Goal: Information Seeking & Learning: Learn about a topic

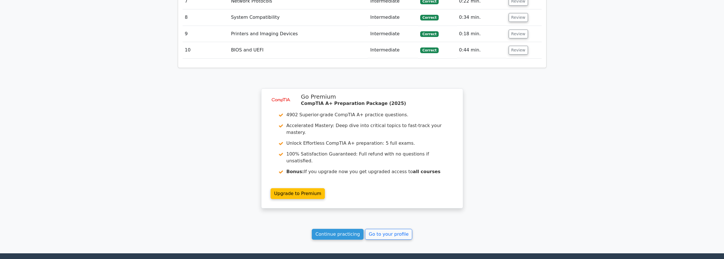
scroll to position [812, 0]
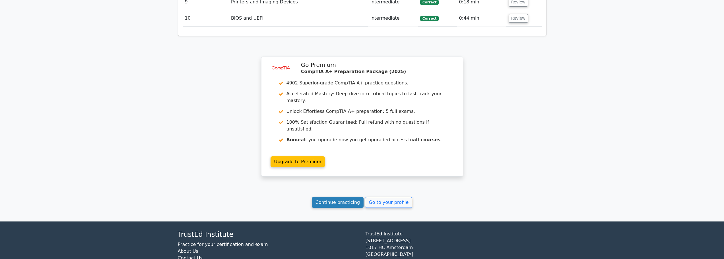
click at [345, 197] on link "Continue practicing" at bounding box center [338, 202] width 52 height 11
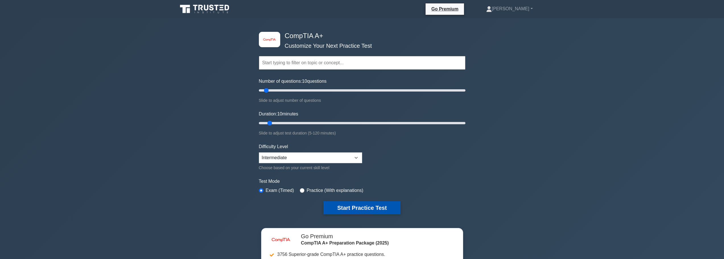
click at [354, 207] on button "Start Practice Test" at bounding box center [362, 208] width 77 height 13
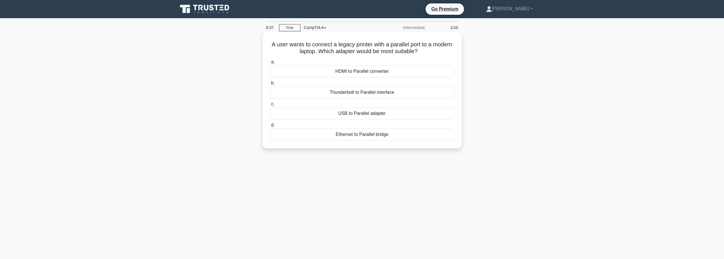
click at [364, 117] on div "USB to Parallel adapter" at bounding box center [362, 114] width 184 height 12
click at [270, 106] on input "c. USB to Parallel adapter" at bounding box center [270, 104] width 0 height 4
click at [361, 114] on div "Device Manager" at bounding box center [362, 114] width 184 height 12
click at [270, 106] on input "c. Device Manager" at bounding box center [270, 104] width 0 height 4
click at [360, 92] on div "Virtual machine emulation" at bounding box center [362, 93] width 184 height 12
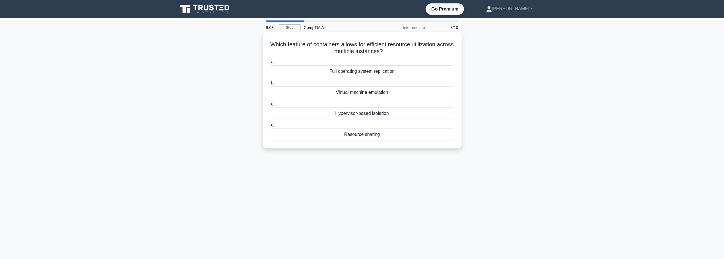
click at [270, 85] on input "b. Virtual machine emulation" at bounding box center [270, 83] width 0 height 4
click at [361, 72] on div "Mouse movement may feel uneven between monitors." at bounding box center [362, 71] width 184 height 12
click at [270, 64] on input "a. Mouse movement may feel uneven between monitors." at bounding box center [270, 62] width 0 height 4
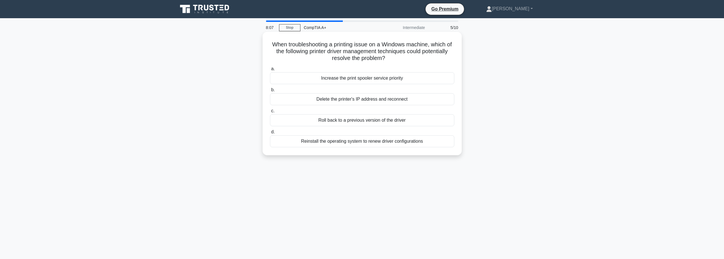
click at [363, 121] on div "Roll back to a previous version of the driver" at bounding box center [362, 120] width 184 height 12
click at [270, 113] on input "c. Roll back to a previous version of the driver" at bounding box center [270, 111] width 0 height 4
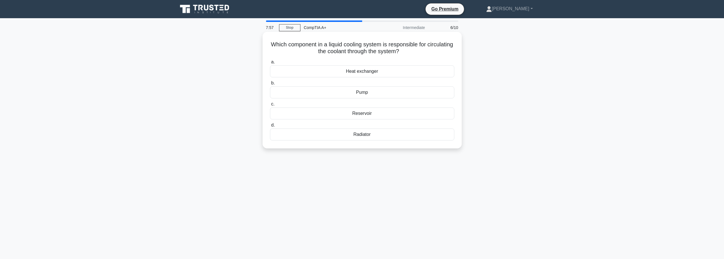
click at [356, 92] on div "Pump" at bounding box center [362, 93] width 184 height 12
click at [270, 85] on input "b. Pump" at bounding box center [270, 83] width 0 height 4
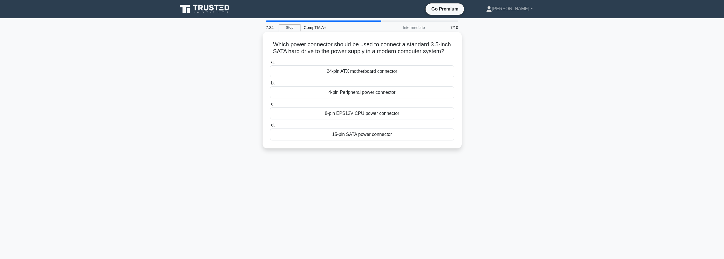
click at [358, 96] on div "4-pin Peripheral power connector" at bounding box center [362, 93] width 184 height 12
click at [270, 85] on input "b. 4-pin Peripheral power connector" at bounding box center [270, 83] width 0 height 4
click at [357, 120] on div "USB-C" at bounding box center [362, 114] width 184 height 12
click at [270, 106] on input "c. USB-C" at bounding box center [270, 104] width 0 height 4
click at [349, 94] on div "Improved data availability and redundancy" at bounding box center [362, 93] width 184 height 12
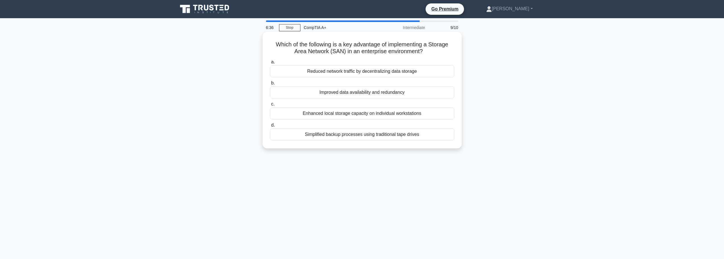
click at [270, 85] on input "b. Improved data availability and redundancy" at bounding box center [270, 83] width 0 height 4
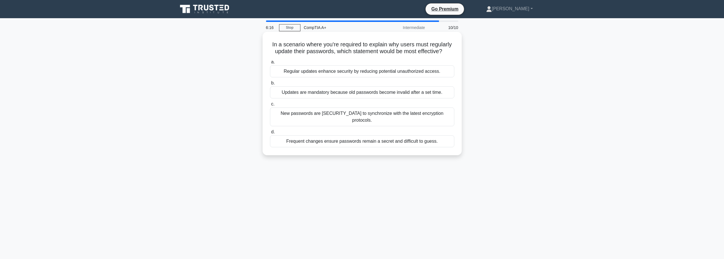
click at [353, 70] on div "Regular updates enhance security by reducing potential unauthorized access." at bounding box center [362, 71] width 184 height 12
click at [270, 64] on input "a. Regular updates enhance security by reducing potential unauthorized access." at bounding box center [270, 62] width 0 height 4
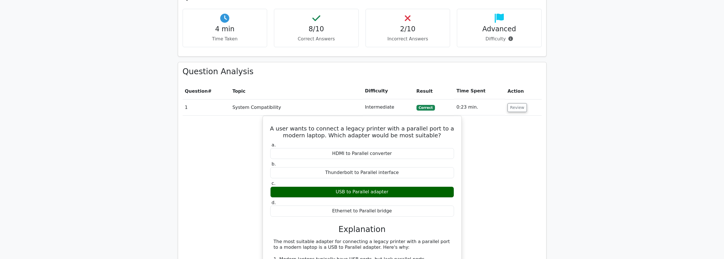
scroll to position [398, 0]
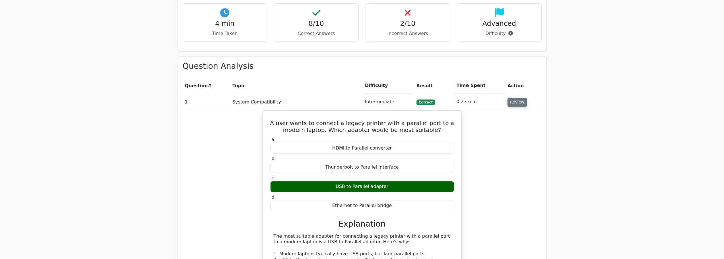
click at [518, 98] on button "Review" at bounding box center [517, 102] width 19 height 9
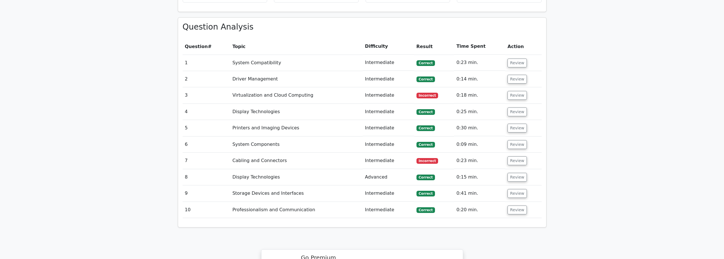
scroll to position [455, 0]
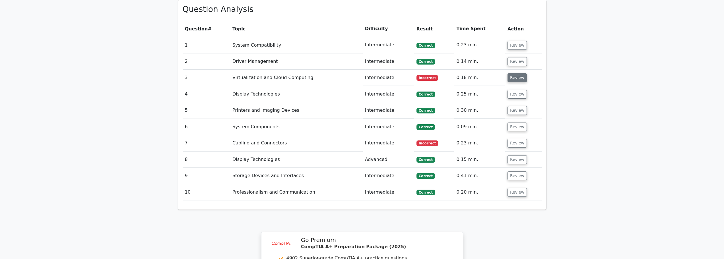
click at [519, 73] on button "Review" at bounding box center [517, 77] width 19 height 9
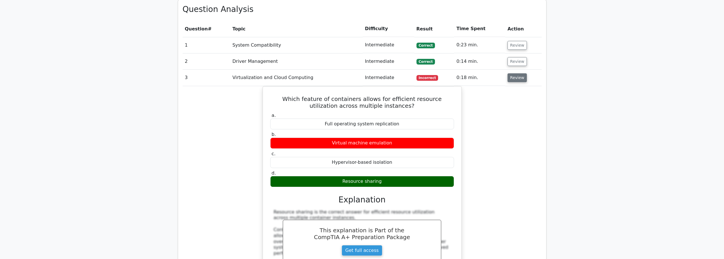
click at [517, 73] on button "Review" at bounding box center [517, 77] width 19 height 9
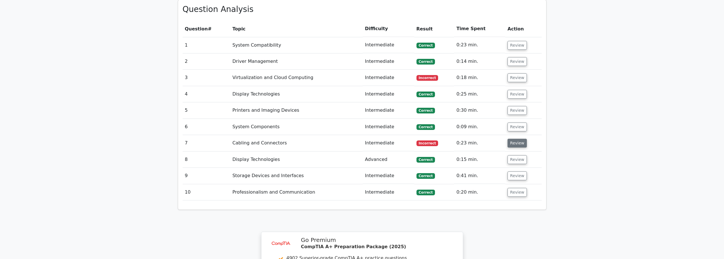
click at [521, 139] on button "Review" at bounding box center [517, 143] width 19 height 9
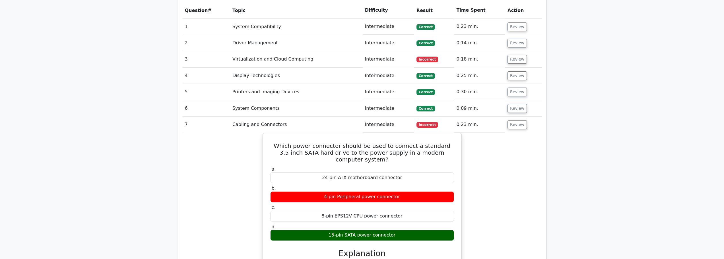
scroll to position [512, 0]
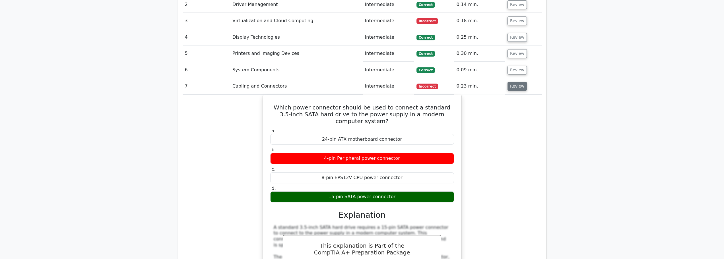
click at [514, 82] on button "Review" at bounding box center [517, 86] width 19 height 9
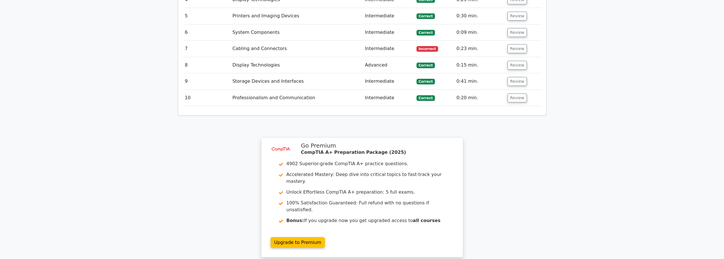
scroll to position [626, 0]
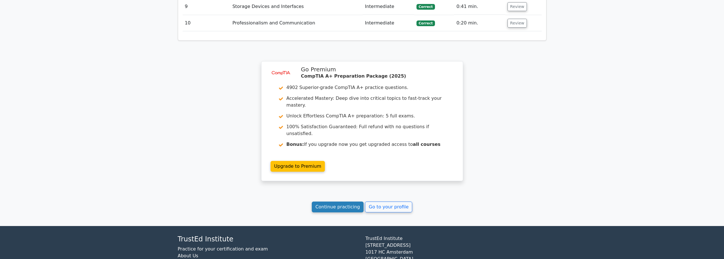
click at [322, 202] on link "Continue practicing" at bounding box center [338, 207] width 52 height 11
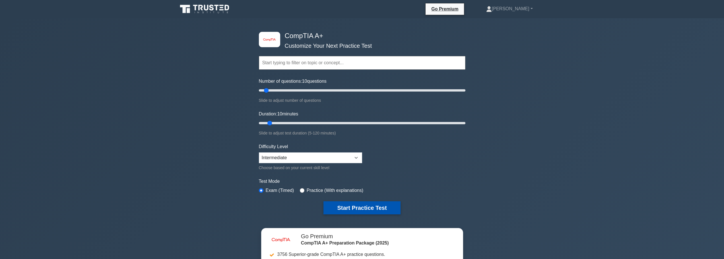
click at [373, 209] on button "Start Practice Test" at bounding box center [362, 208] width 77 height 13
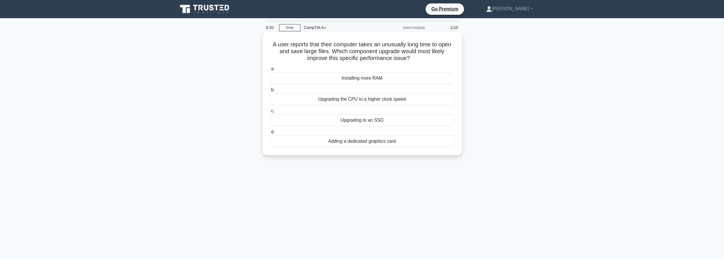
click at [363, 77] on div "Installing more RAM" at bounding box center [362, 78] width 184 height 12
click at [270, 71] on input "a. Installing more RAM" at bounding box center [270, 69] width 0 height 4
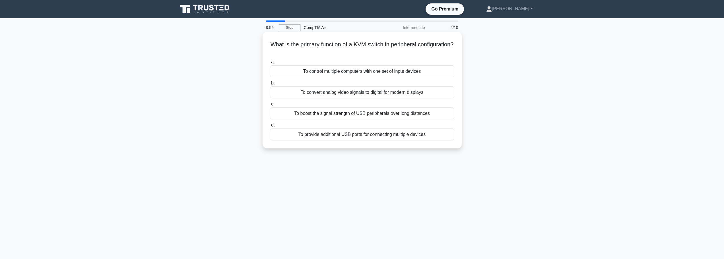
click at [354, 135] on div "To provide additional USB ports for connecting multiple devices" at bounding box center [362, 135] width 184 height 12
click at [270, 127] on input "d. To provide additional USB ports for connecting multiple devices" at bounding box center [270, 126] width 0 height 4
click at [355, 114] on div "Improved performance of virtual machines" at bounding box center [362, 114] width 184 height 12
click at [270, 106] on input "c. Improved performance of virtual machines" at bounding box center [270, 104] width 0 height 4
click at [377, 137] on div "Use simple analogies and avoid jargon" at bounding box center [362, 135] width 184 height 12
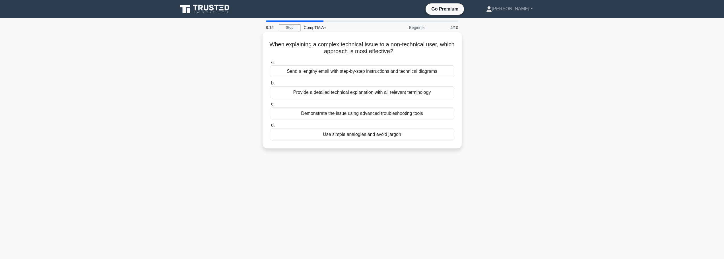
click at [270, 127] on input "d. Use simple analogies and avoid jargon" at bounding box center [270, 126] width 0 height 4
click at [360, 135] on div "Implementing power management settings" at bounding box center [362, 135] width 184 height 12
click at [270, 127] on input "d. Implementing power management settings" at bounding box center [270, 126] width 0 height 4
click at [365, 141] on div "Conduct interactive training sessions that include hands-on activities." at bounding box center [362, 135] width 184 height 12
click at [270, 127] on input "d. Conduct interactive training sessions that include hands-on activities." at bounding box center [270, 126] width 0 height 4
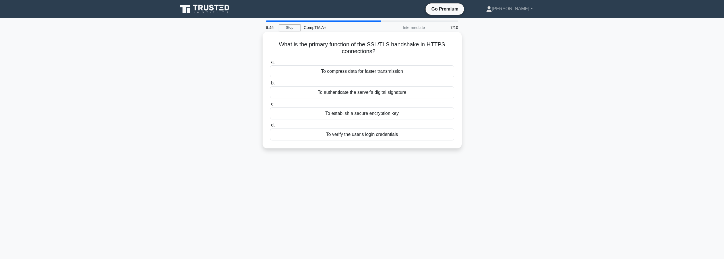
click at [349, 92] on div "To authenticate the server's digital signature" at bounding box center [362, 93] width 184 height 12
click at [270, 85] on input "b. To authenticate the server's digital signature" at bounding box center [270, 83] width 0 height 4
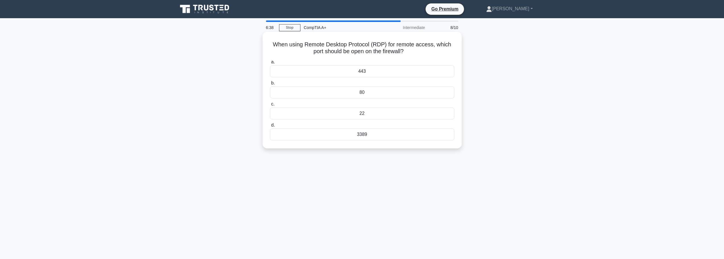
click at [367, 136] on div "3389" at bounding box center [362, 135] width 184 height 12
click at [270, 127] on input "d. 3389" at bounding box center [270, 126] width 0 height 4
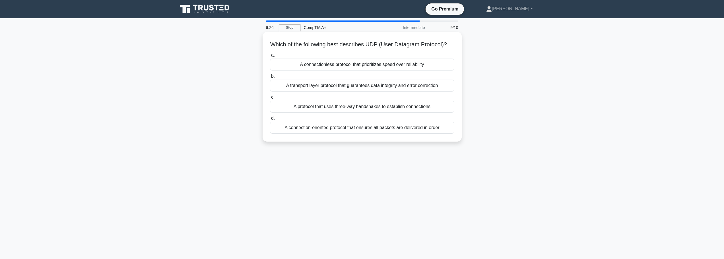
click at [362, 71] on div "A connectionless protocol that prioritizes speed over reliability" at bounding box center [362, 65] width 184 height 12
click at [270, 57] on input "a. A connectionless protocol that prioritizes speed over reliability" at bounding box center [270, 56] width 0 height 4
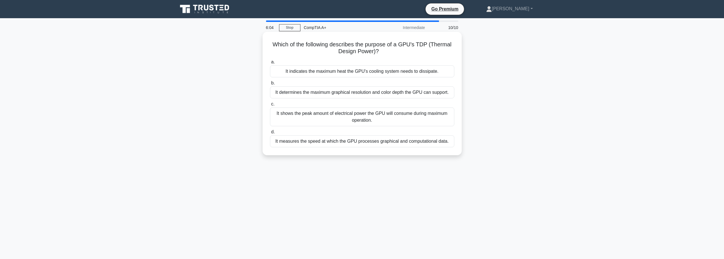
click at [369, 71] on div "It indicates the maximum heat the GPU's cooling system needs to dissipate." at bounding box center [362, 71] width 184 height 12
click at [270, 64] on input "a. It indicates the maximum heat the GPU's cooling system needs to dissipate." at bounding box center [270, 62] width 0 height 4
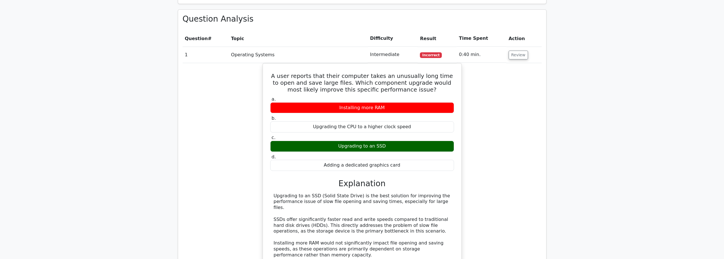
scroll to position [427, 0]
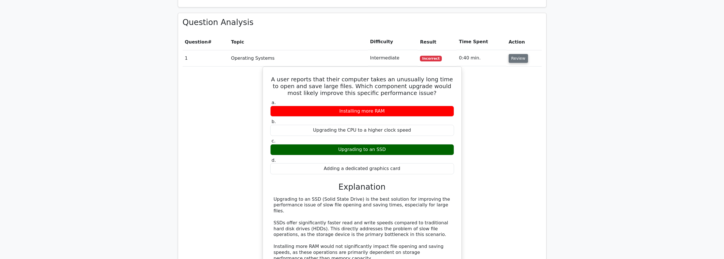
click at [524, 54] on button "Review" at bounding box center [518, 58] width 19 height 9
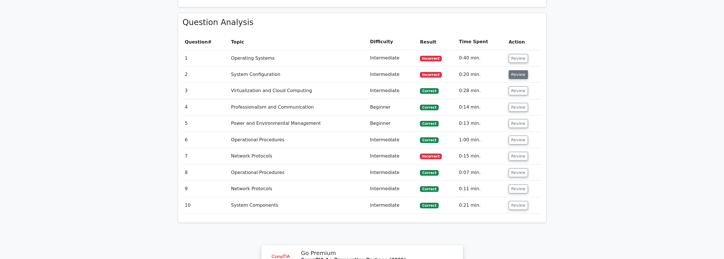
click at [515, 70] on button "Review" at bounding box center [518, 74] width 19 height 9
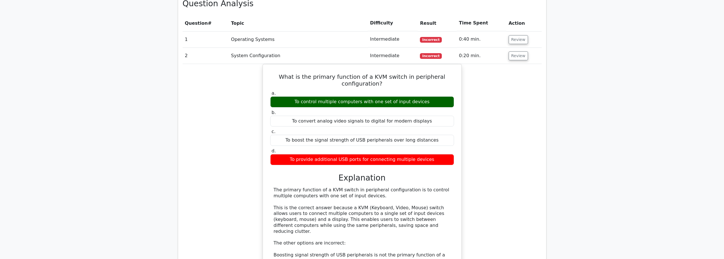
scroll to position [455, 0]
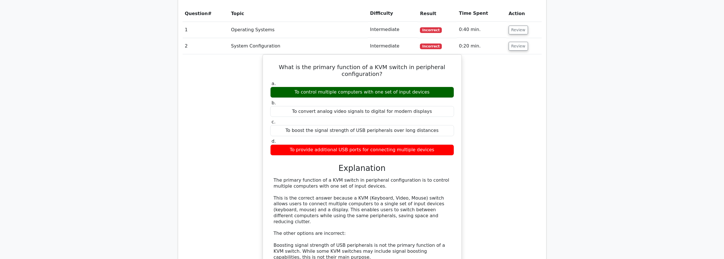
drag, startPoint x: 418, startPoint y: 122, endPoint x: 542, endPoint y: 119, distance: 124.4
click at [544, 119] on div "Question Analysis Question # Topic Difficulty Result Time Spent Action 1 Operat…" at bounding box center [362, 238] width 368 height 506
click at [524, 42] on button "Review" at bounding box center [518, 46] width 19 height 9
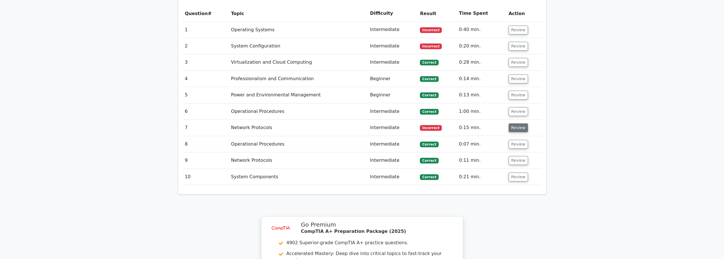
click at [523, 124] on button "Review" at bounding box center [518, 128] width 19 height 9
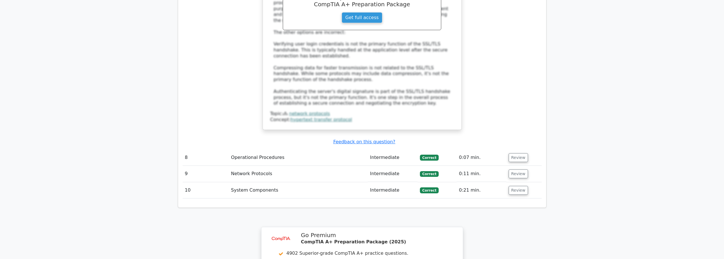
scroll to position [919, 0]
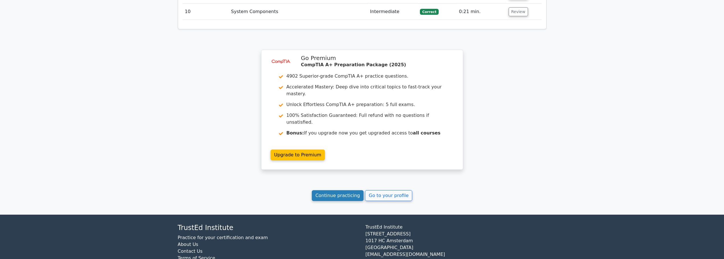
click at [344, 190] on link "Continue practicing" at bounding box center [338, 195] width 52 height 11
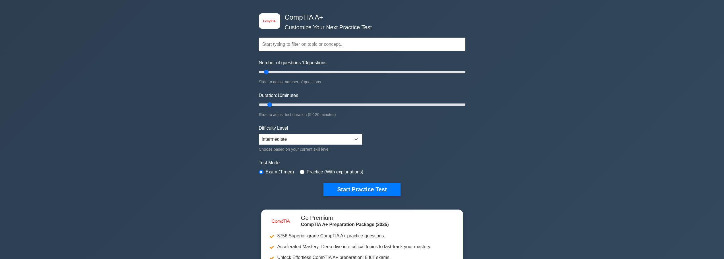
scroll to position [57, 0]
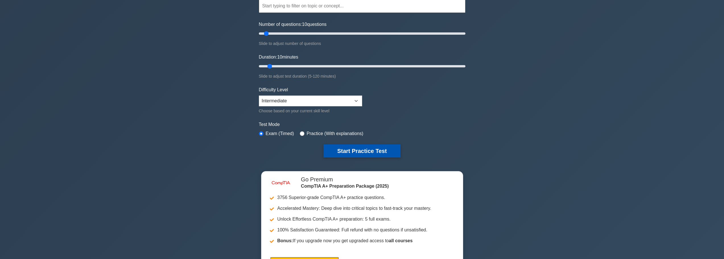
click at [367, 147] on button "Start Practice Test" at bounding box center [362, 151] width 77 height 13
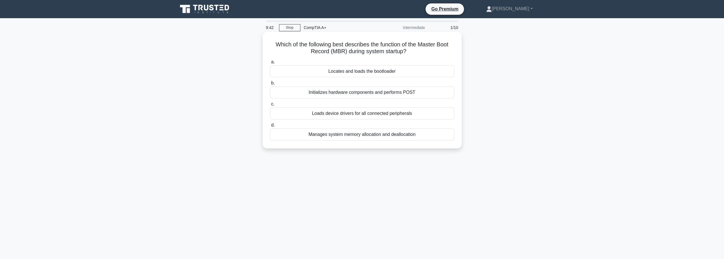
click at [361, 72] on div "Locates and loads the bootloader" at bounding box center [362, 71] width 184 height 12
click at [270, 64] on input "a. Locates and loads the bootloader" at bounding box center [270, 62] width 0 height 4
click at [357, 115] on div "It transfers the toner to the paper by applying positive charge." at bounding box center [362, 114] width 184 height 12
click at [270, 106] on input "c. It transfers the toner to the paper by applying positive charge." at bounding box center [270, 104] width 0 height 4
click at [353, 115] on div "To regulate voltage and filter noise in the power supply." at bounding box center [362, 114] width 184 height 12
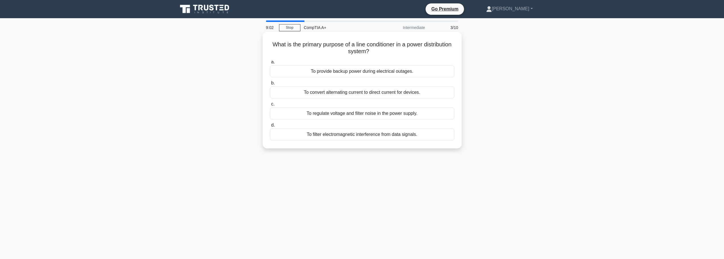
click at [270, 106] on input "c. To regulate voltage and filter noise in the power supply." at bounding box center [270, 104] width 0 height 4
click at [428, 73] on div "Rapid Access Memory (RAM) buffer integration" at bounding box center [362, 71] width 184 height 12
click at [270, 64] on input "a. Rapid Access Memory (RAM) buffer integration" at bounding box center [270, 62] width 0 height 4
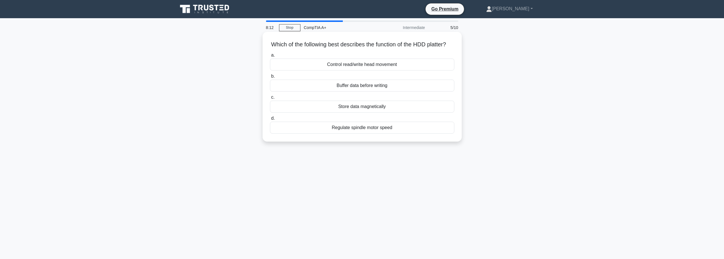
click at [367, 113] on div "Store data magnetically" at bounding box center [362, 107] width 184 height 12
click at [270, 99] on input "c. Store data magnetically" at bounding box center [270, 98] width 0 height 4
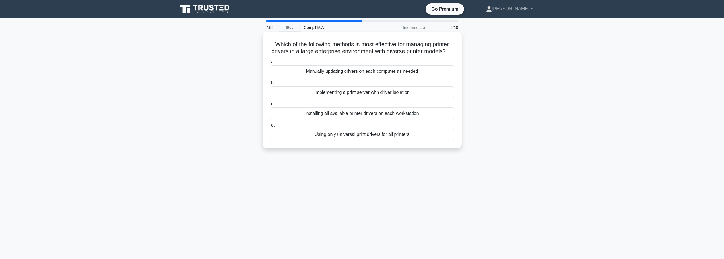
click at [365, 98] on div "Implementing a print server with driver isolation" at bounding box center [362, 93] width 184 height 12
click at [270, 85] on input "b. Implementing a print server with driver isolation" at bounding box center [270, 83] width 0 height 4
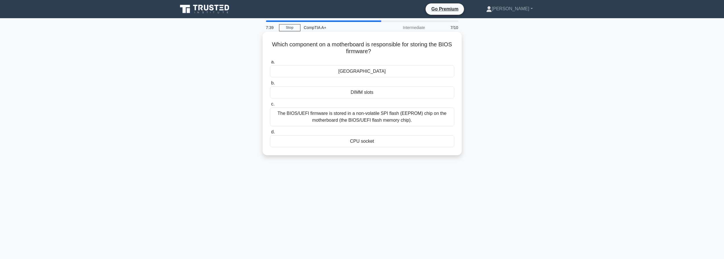
click at [381, 120] on div "The BIOS/UEFI firmware is stored in a non-volatile SPI flash (EEPROM) chip on t…" at bounding box center [362, 117] width 184 height 19
click at [270, 106] on input "c. The BIOS/UEFI firmware is stored in a non-volatile SPI flash (EEPROM) chip o…" at bounding box center [270, 104] width 0 height 4
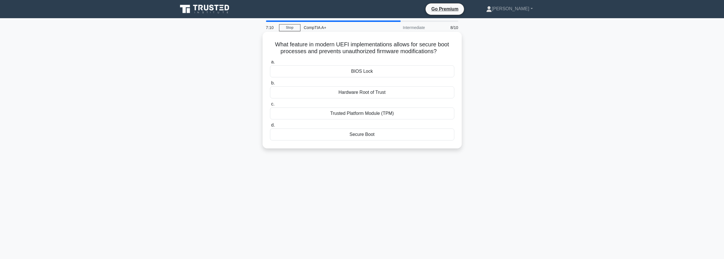
click at [355, 133] on div "Secure Boot" at bounding box center [362, 135] width 184 height 12
click at [270, 127] on input "d. Secure Boot" at bounding box center [270, 126] width 0 height 4
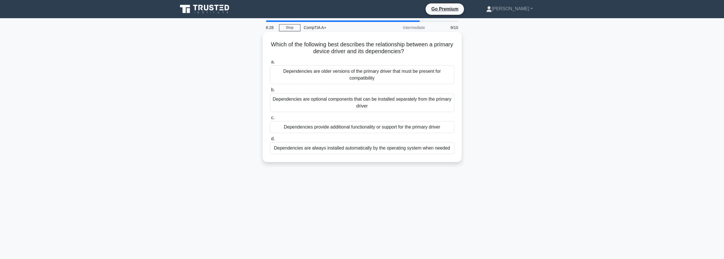
click at [393, 79] on div "Dependencies are older versions of the primary driver that must be present for …" at bounding box center [362, 74] width 184 height 19
click at [270, 64] on input "a. Dependencies are older versions of the primary driver that must be present f…" at bounding box center [270, 62] width 0 height 4
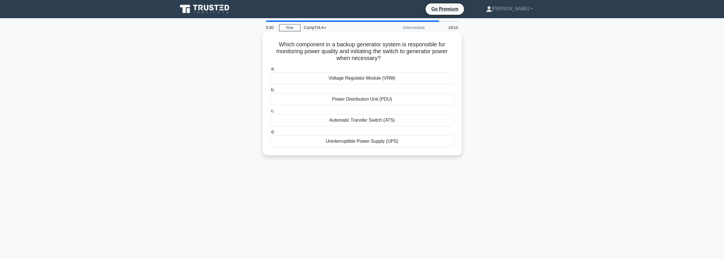
click at [374, 142] on div "Uninterruptible Power Supply (UPS)" at bounding box center [362, 141] width 184 height 12
click at [270, 134] on input "d. Uninterruptible Power Supply (UPS)" at bounding box center [270, 132] width 0 height 4
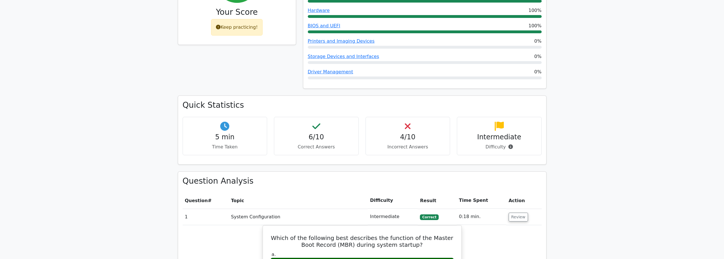
scroll to position [342, 0]
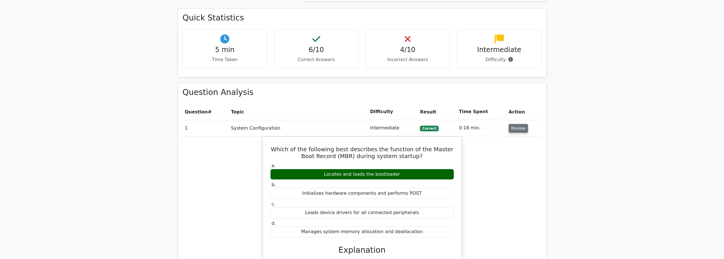
click at [521, 124] on button "Review" at bounding box center [518, 128] width 19 height 9
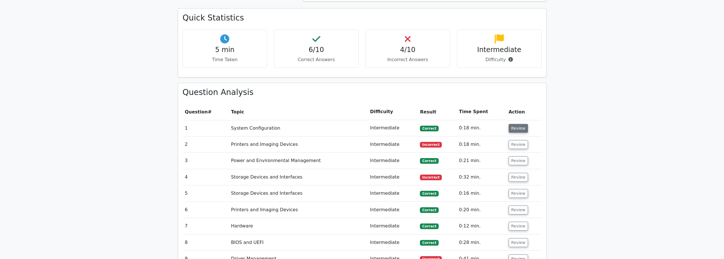
click at [519, 124] on button "Review" at bounding box center [518, 128] width 19 height 9
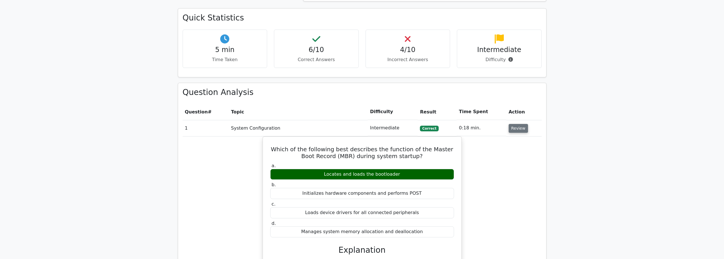
click at [519, 124] on button "Review" at bounding box center [518, 128] width 19 height 9
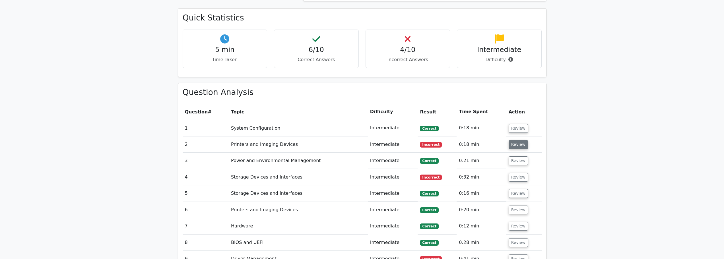
click at [518, 140] on button "Review" at bounding box center [518, 144] width 19 height 9
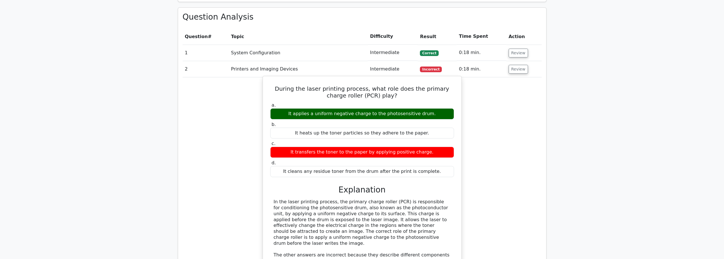
scroll to position [427, 0]
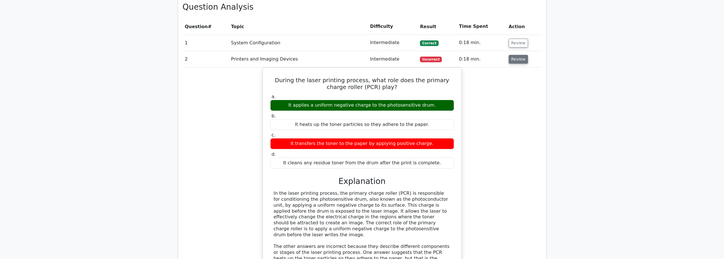
click at [520, 55] on button "Review" at bounding box center [518, 59] width 19 height 9
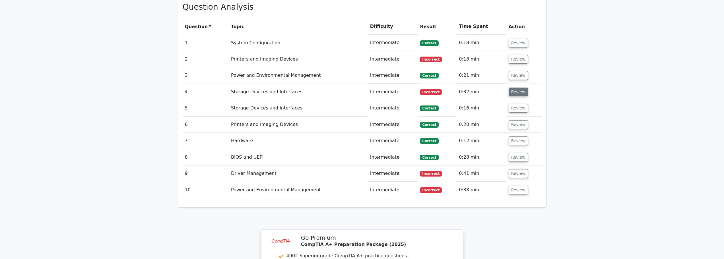
click at [514, 88] on button "Review" at bounding box center [518, 92] width 19 height 9
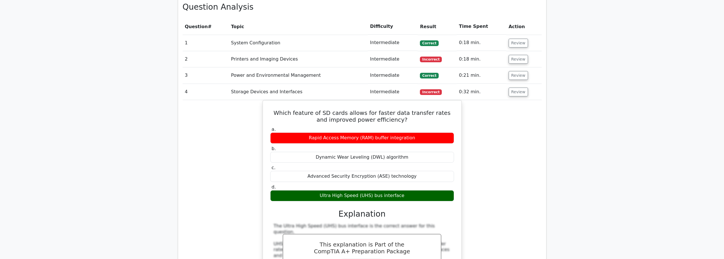
scroll to position [455, 0]
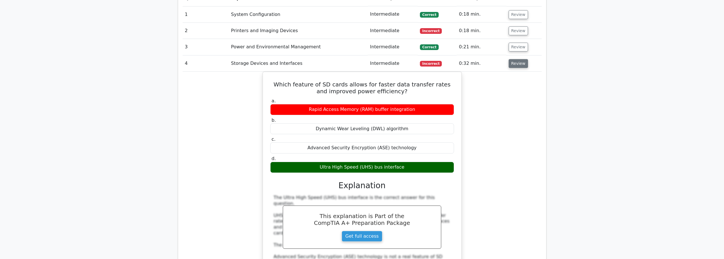
click at [521, 59] on button "Review" at bounding box center [518, 63] width 19 height 9
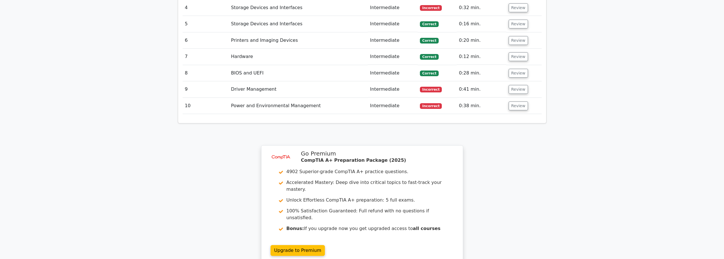
scroll to position [512, 0]
click at [512, 84] on button "Review" at bounding box center [518, 88] width 19 height 9
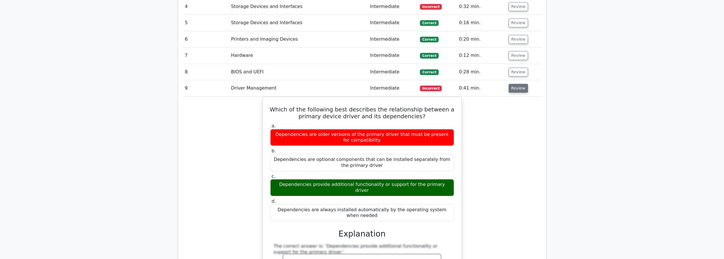
click at [517, 84] on button "Review" at bounding box center [518, 88] width 19 height 9
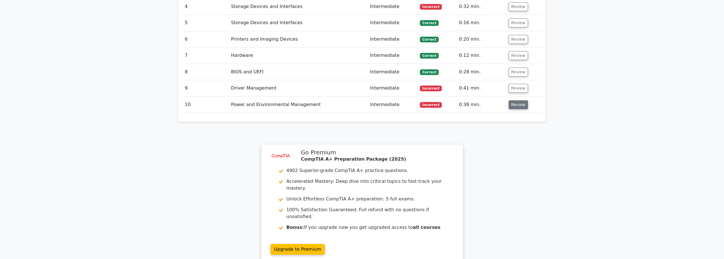
click at [511, 100] on button "Review" at bounding box center [518, 104] width 19 height 9
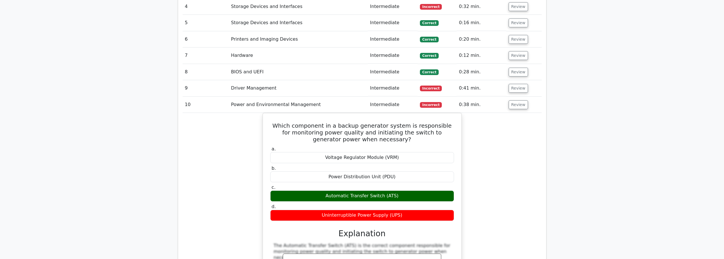
scroll to position [541, 0]
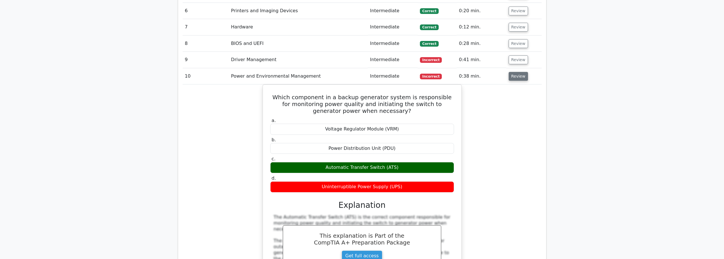
click at [518, 72] on button "Review" at bounding box center [518, 76] width 19 height 9
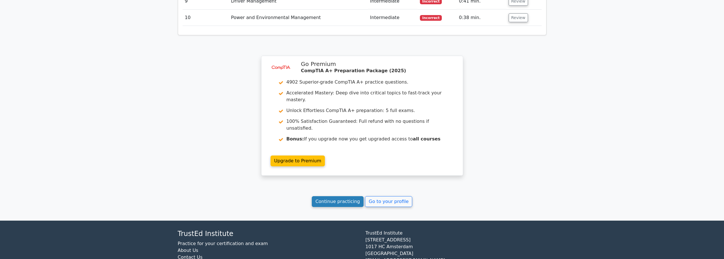
scroll to position [603, 0]
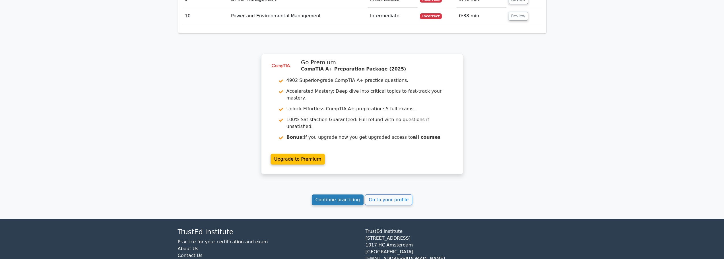
click at [345, 195] on link "Continue practicing" at bounding box center [338, 200] width 52 height 11
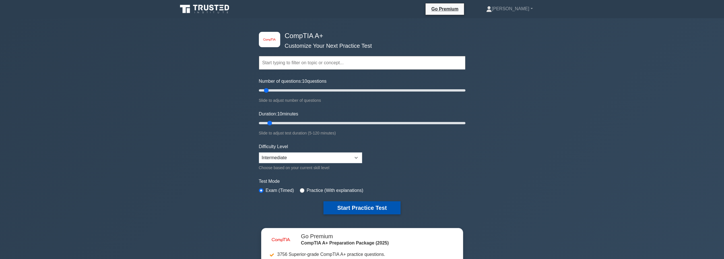
click at [330, 205] on button "Start Practice Test" at bounding box center [362, 208] width 77 height 13
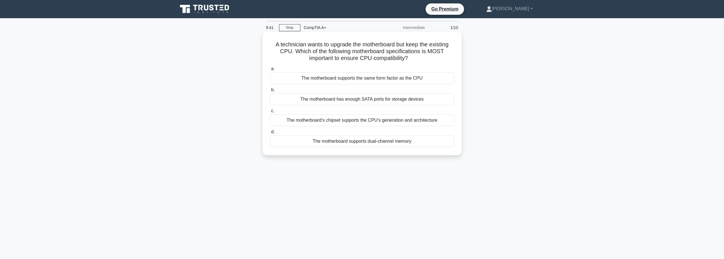
click at [362, 81] on div "The motherboard supports the same form factor as the CPU" at bounding box center [362, 78] width 184 height 12
click at [270, 71] on input "a. The motherboard supports the same form factor as the CPU" at bounding box center [270, 69] width 0 height 4
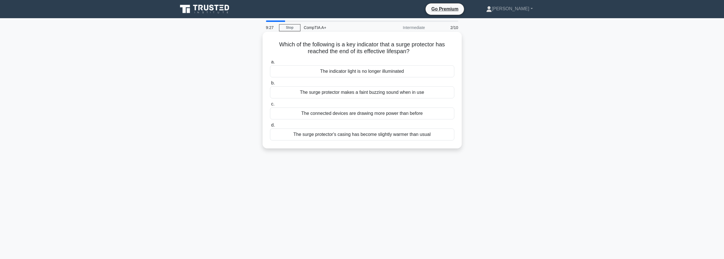
click at [385, 70] on div "The indicator light is no longer illuminated" at bounding box center [362, 71] width 184 height 12
click at [270, 64] on input "a. The indicator light is no longer illuminated" at bounding box center [270, 62] width 0 height 4
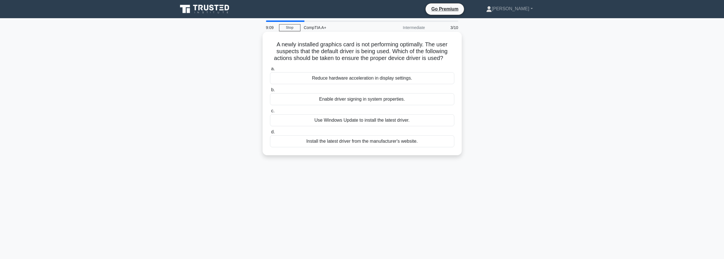
click at [365, 144] on div "Install the latest driver from the manufacturer's website." at bounding box center [362, 141] width 184 height 12
click at [270, 134] on input "d. Install the latest driver from the manufacturer's website." at bounding box center [270, 132] width 0 height 4
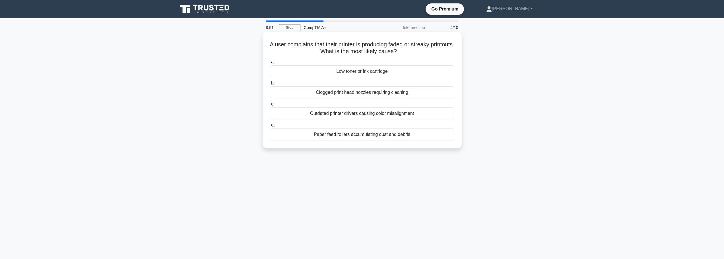
click at [374, 73] on div "Low toner or ink cartridge" at bounding box center [362, 71] width 184 height 12
click at [270, 64] on input "a. Low toner or ink cartridge" at bounding box center [270, 62] width 0 height 4
click at [357, 74] on div "Liquid cooling with low-noise fans" at bounding box center [362, 71] width 184 height 12
click at [270, 64] on input "a. Liquid cooling with low-noise fans" at bounding box center [270, 62] width 0 height 4
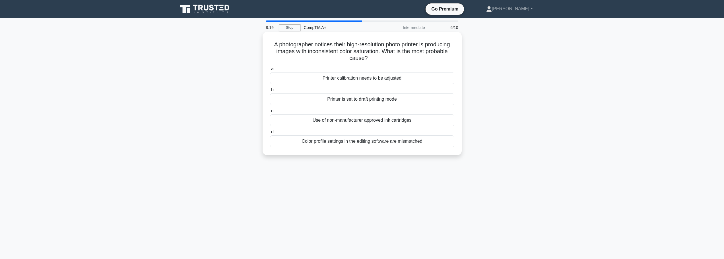
click at [370, 81] on div "Printer calibration needs to be adjusted" at bounding box center [362, 78] width 184 height 12
click at [270, 71] on input "a. Printer calibration needs to be adjusted" at bounding box center [270, 69] width 0 height 4
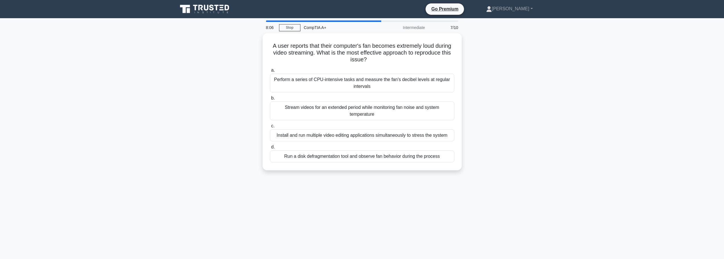
scroll to position [28, 0]
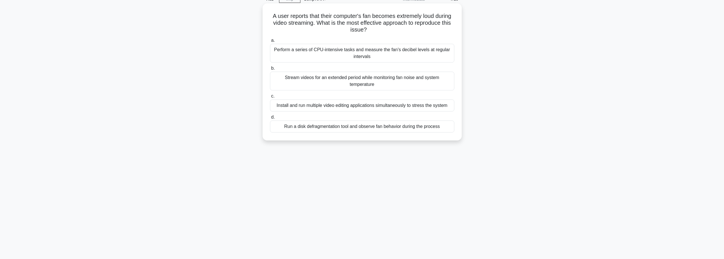
click at [345, 81] on div "Stream videos for an extended period while monitoring fan noise and system temp…" at bounding box center [362, 81] width 184 height 19
click at [270, 70] on input "b. Stream videos for an extended period while monitoring fan noise and system t…" at bounding box center [270, 69] width 0 height 4
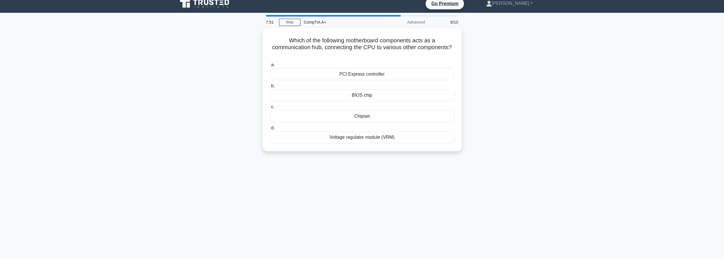
scroll to position [0, 0]
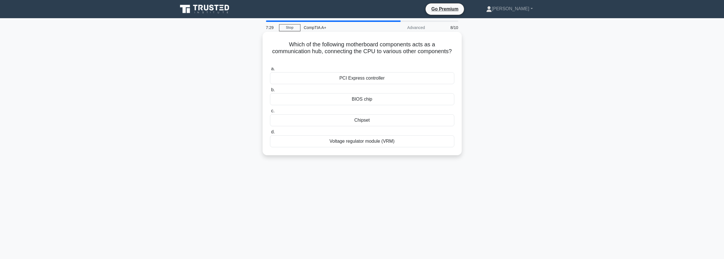
click at [362, 79] on div "PCI Express controller" at bounding box center [362, 78] width 184 height 12
click at [270, 71] on input "a. PCI Express controller" at bounding box center [270, 69] width 0 height 4
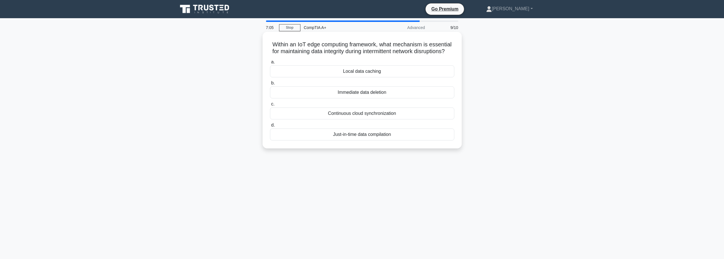
click at [363, 120] on div "Continuous cloud synchronization" at bounding box center [362, 114] width 184 height 12
click at [270, 106] on input "c. Continuous cloud synchronization" at bounding box center [270, 104] width 0 height 4
click at [357, 72] on div "Check for software conflicts" at bounding box center [362, 71] width 184 height 12
click at [270, 64] on input "a. Check for software conflicts" at bounding box center [270, 62] width 0 height 4
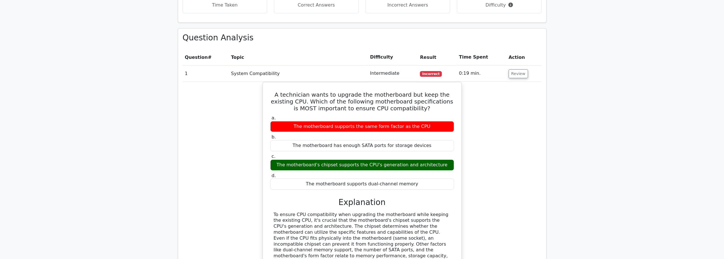
scroll to position [455, 0]
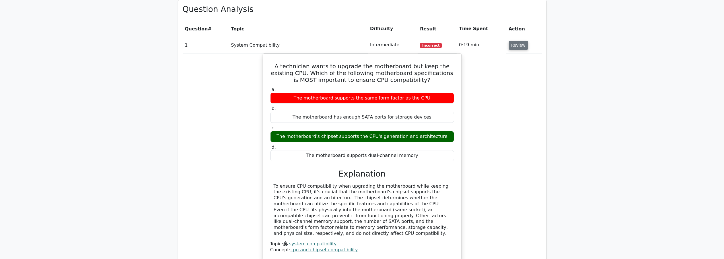
click at [511, 41] on button "Review" at bounding box center [518, 45] width 19 height 9
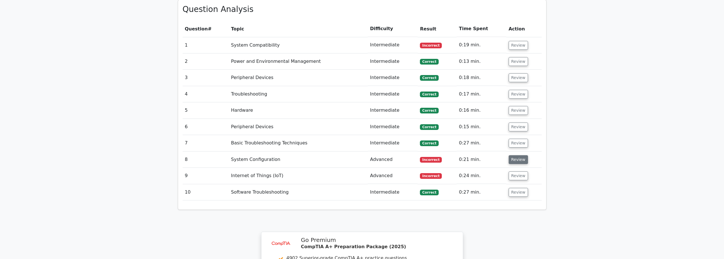
click at [510, 155] on button "Review" at bounding box center [518, 159] width 19 height 9
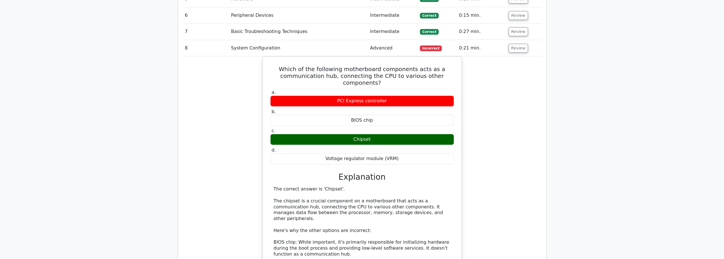
scroll to position [569, 0]
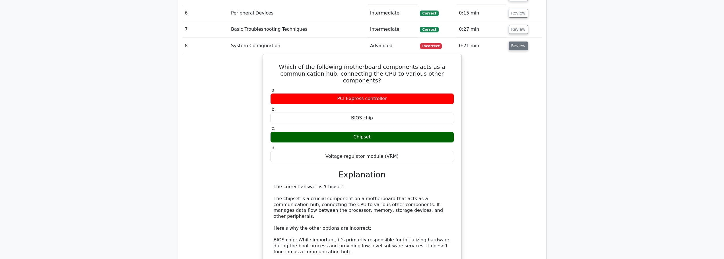
click at [520, 42] on button "Review" at bounding box center [518, 46] width 19 height 9
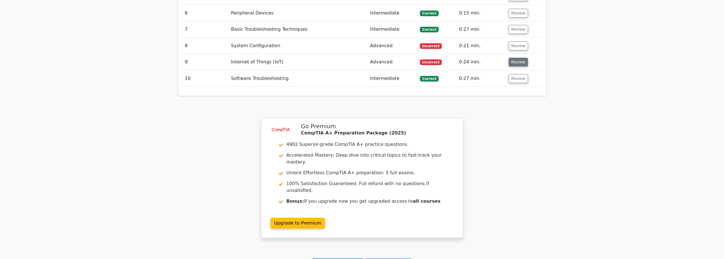
click at [518, 58] on button "Review" at bounding box center [518, 62] width 19 height 9
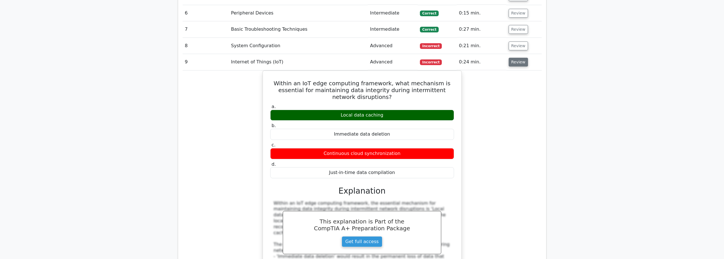
click at [523, 58] on button "Review" at bounding box center [518, 62] width 19 height 9
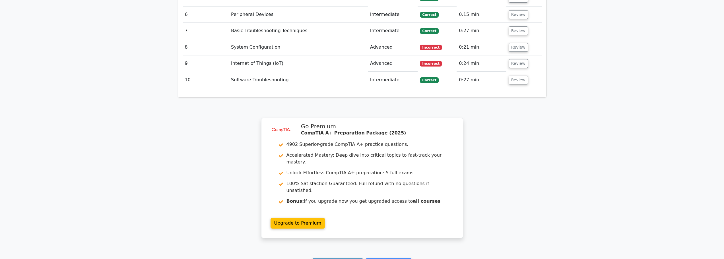
click at [320, 259] on link "Continue practicing" at bounding box center [338, 264] width 52 height 11
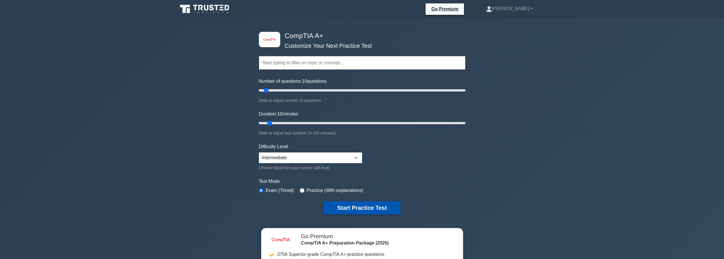
click at [348, 204] on button "Start Practice Test" at bounding box center [362, 208] width 77 height 13
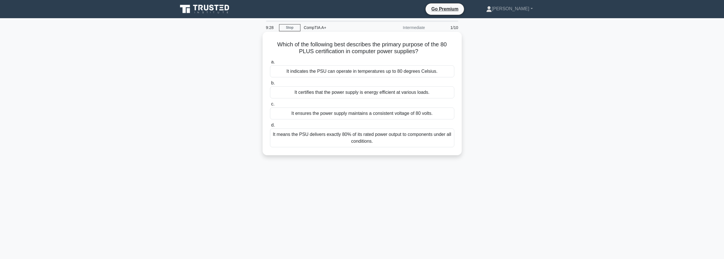
click at [372, 145] on div "It means the PSU delivers exactly 80% of its rated power output to components u…" at bounding box center [362, 138] width 184 height 19
click at [270, 127] on input "d. It means the PSU delivers exactly 80% of its rated power output to component…" at bounding box center [270, 126] width 0 height 4
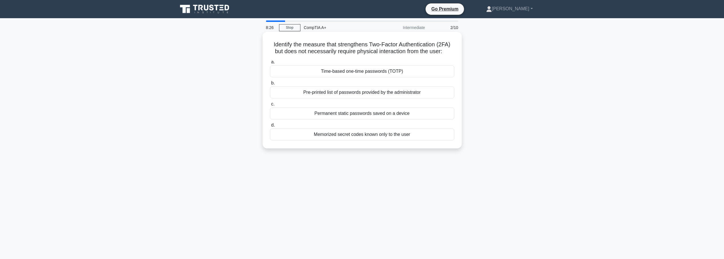
click at [365, 72] on div "Time-based one-time passwords (TOTP)" at bounding box center [362, 71] width 184 height 12
click at [270, 64] on input "a. Time-based one-time passwords (TOTP)" at bounding box center [270, 62] width 0 height 4
click at [354, 136] on div "Test each RAM module individually" at bounding box center [362, 135] width 184 height 12
click at [270, 127] on input "d. Test each RAM module individually" at bounding box center [270, 126] width 0 height 4
click at [363, 135] on div "Liquid cooling system" at bounding box center [362, 135] width 184 height 12
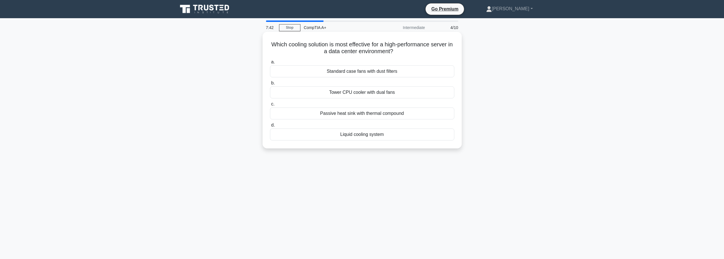
click at [270, 127] on input "d. Liquid cooling system" at bounding box center [270, 126] width 0 height 4
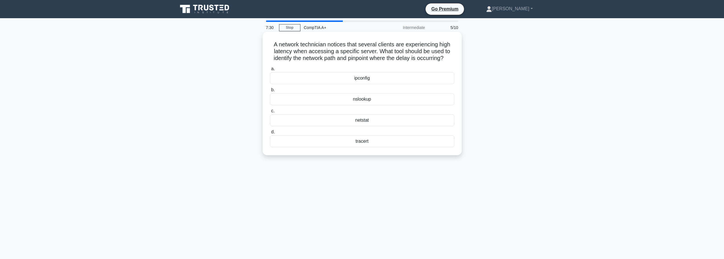
click at [364, 147] on div "tracert" at bounding box center [362, 141] width 184 height 12
click at [270, 134] on input "d. tracert" at bounding box center [270, 132] width 0 height 4
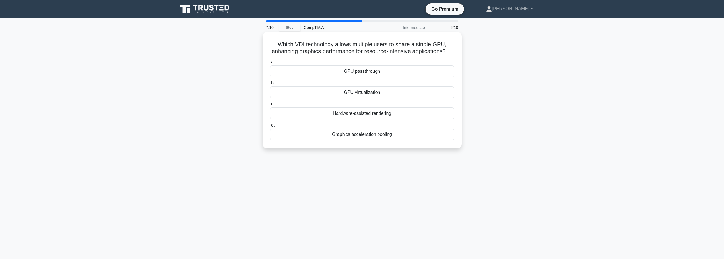
click at [358, 141] on div "Graphics acceleration pooling" at bounding box center [362, 135] width 184 height 12
click at [270, 127] on input "d. Graphics acceleration pooling" at bounding box center [270, 126] width 0 height 4
click at [393, 136] on div "Organic Light Emitting Diode" at bounding box center [362, 135] width 184 height 12
click at [270, 127] on input "d. Organic Light Emitting Diode" at bounding box center [270, 126] width 0 height 4
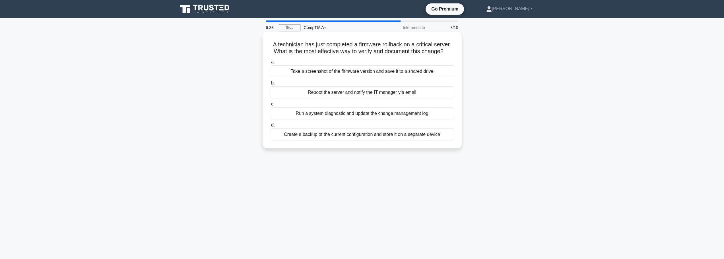
click at [383, 115] on div "Run a system diagnostic and update the change management log" at bounding box center [362, 114] width 184 height 12
click at [270, 106] on input "c. Run a system diagnostic and update the change management log" at bounding box center [270, 104] width 0 height 4
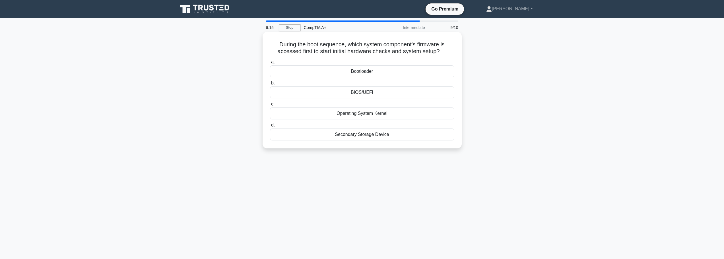
click at [378, 91] on div "BIOS/UEFI" at bounding box center [362, 93] width 184 height 12
click at [270, 85] on input "b. BIOS/[GEOGRAPHIC_DATA]" at bounding box center [270, 83] width 0 height 4
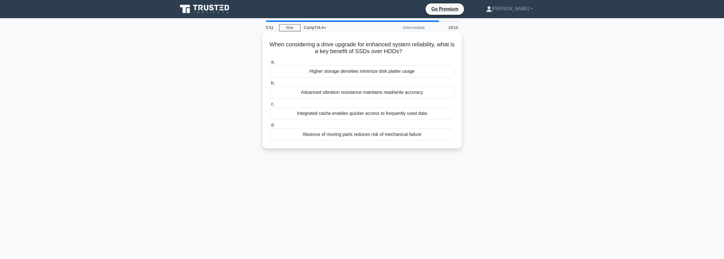
click at [365, 135] on div "Absence of moving parts reduces risk of mechanical failure" at bounding box center [362, 135] width 184 height 12
click at [270, 127] on input "d. Absence of moving parts reduces risk of mechanical failure" at bounding box center [270, 126] width 0 height 4
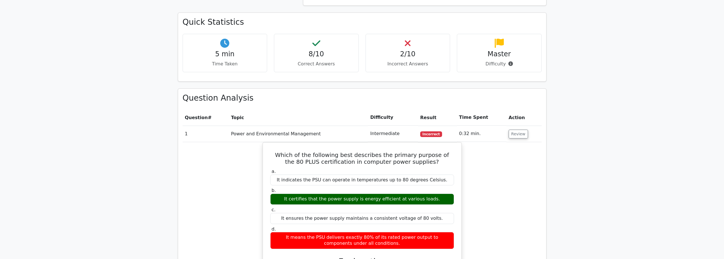
scroll to position [370, 0]
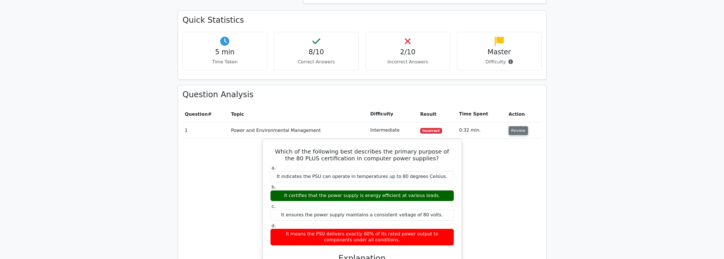
click at [511, 126] on button "Review" at bounding box center [518, 130] width 19 height 9
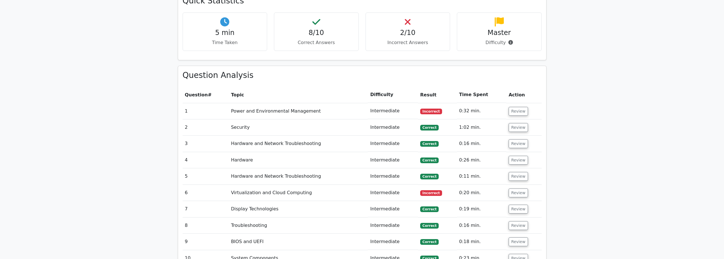
scroll to position [427, 0]
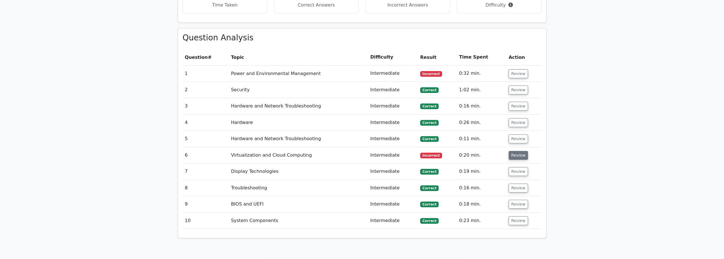
click at [515, 151] on button "Review" at bounding box center [518, 155] width 19 height 9
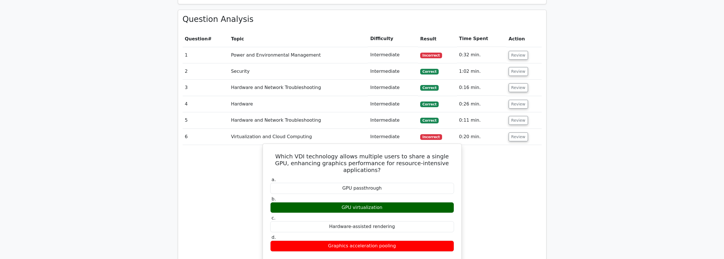
scroll to position [455, 0]
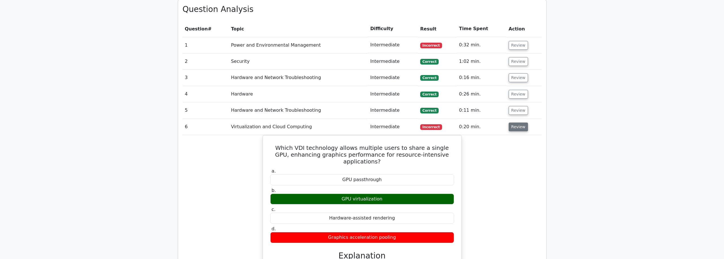
click at [515, 123] on button "Review" at bounding box center [518, 127] width 19 height 9
